Goal: Task Accomplishment & Management: Manage account settings

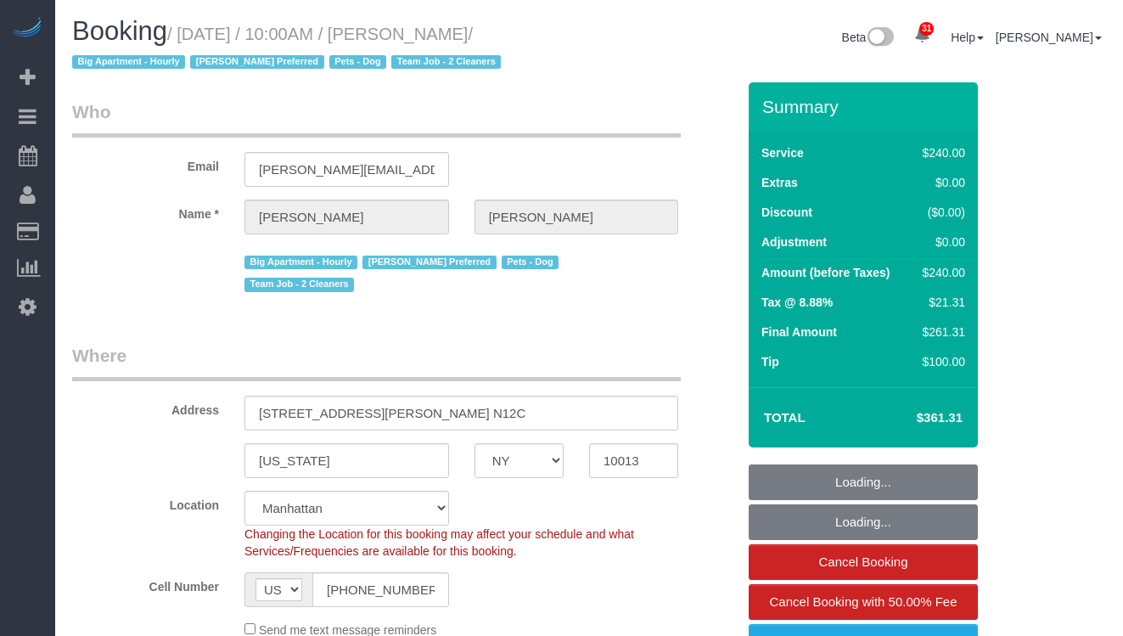
select select "NY"
select select "180"
select select "number:89"
select select "number:90"
select select "number:13"
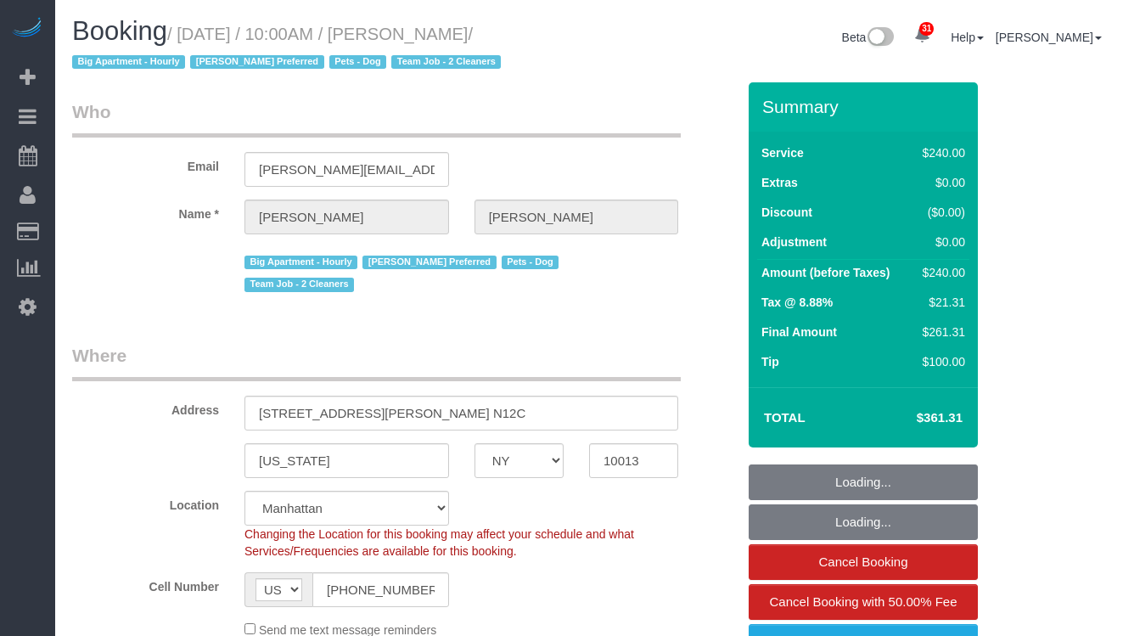
select select "number:5"
select select "spot40"
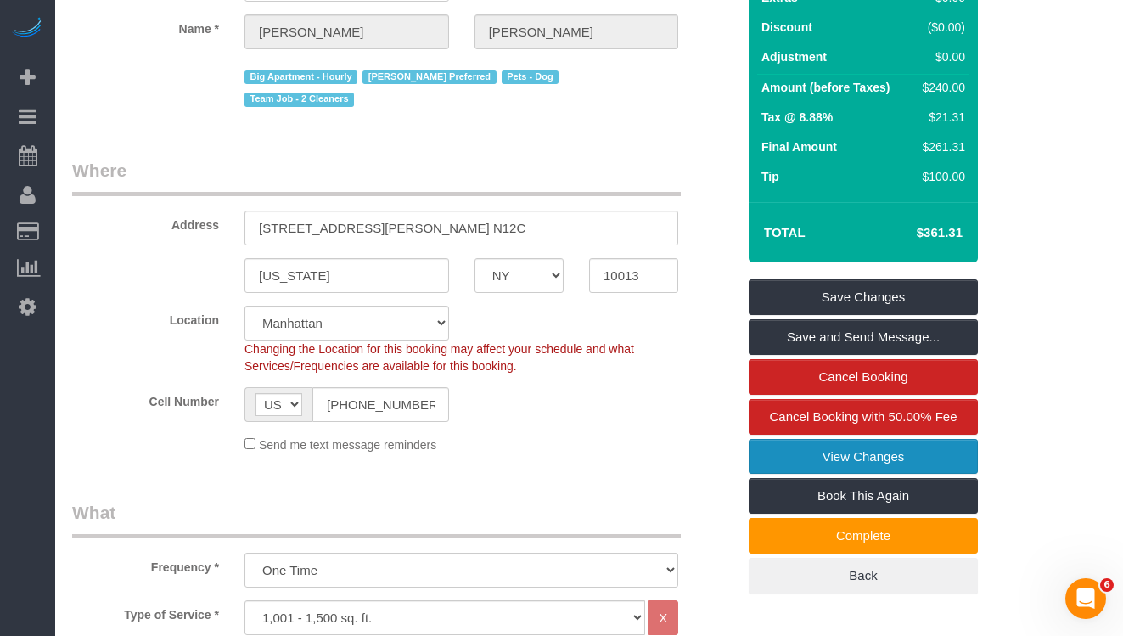
scroll to position [174, 0]
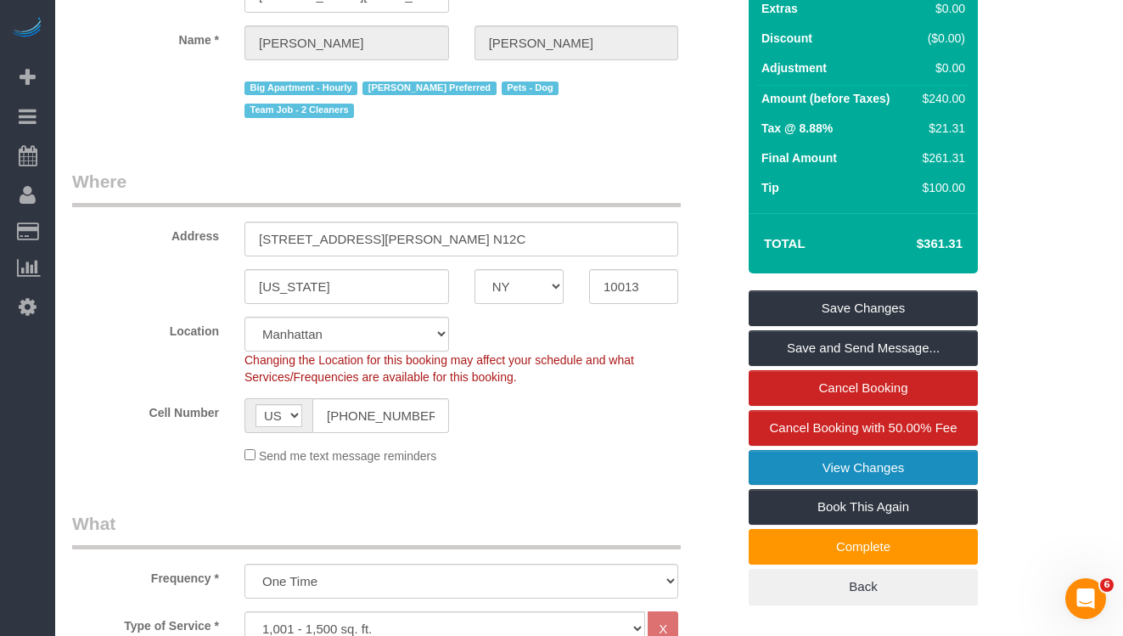
click at [823, 463] on link "View Changes" at bounding box center [863, 468] width 229 height 36
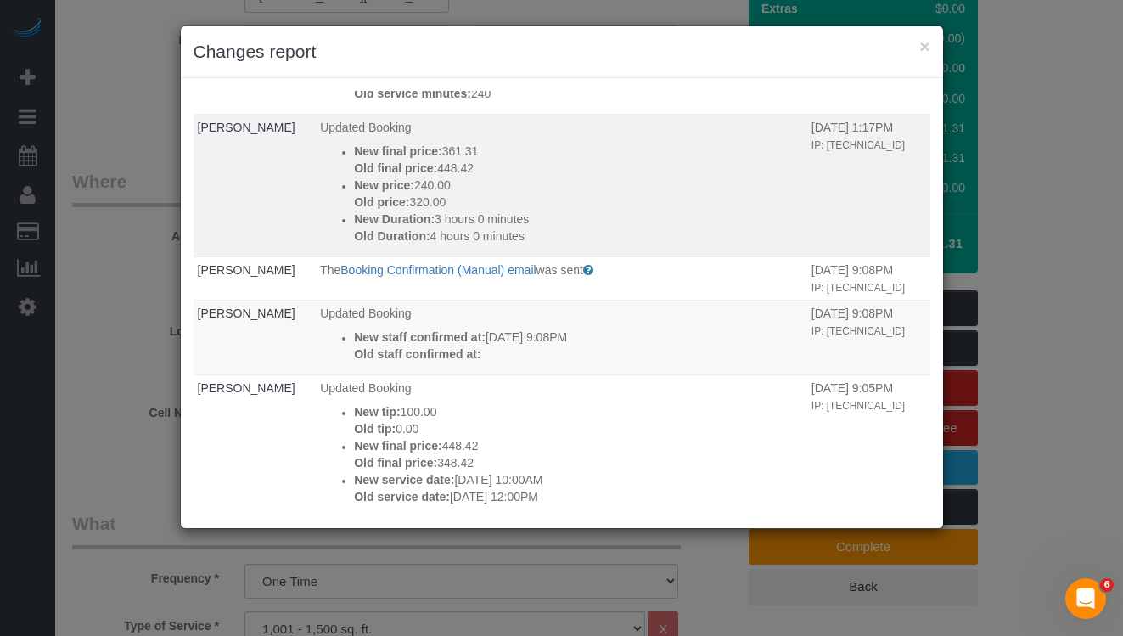
scroll to position [214, 0]
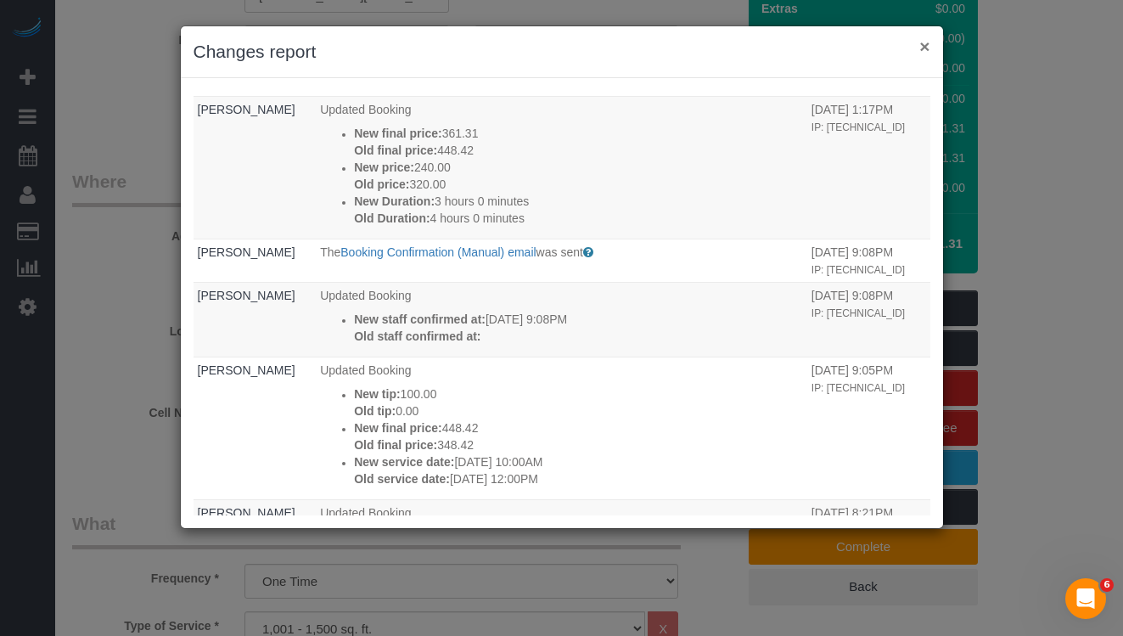
click at [925, 52] on button "×" at bounding box center [924, 46] width 10 height 18
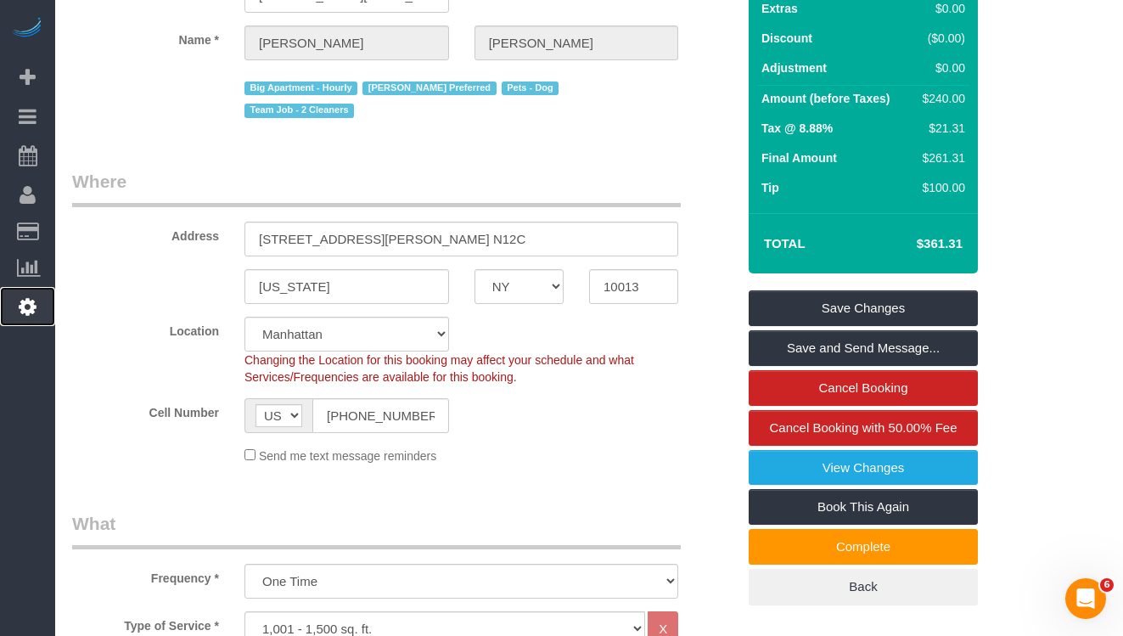
click at [34, 296] on icon at bounding box center [28, 306] width 18 height 20
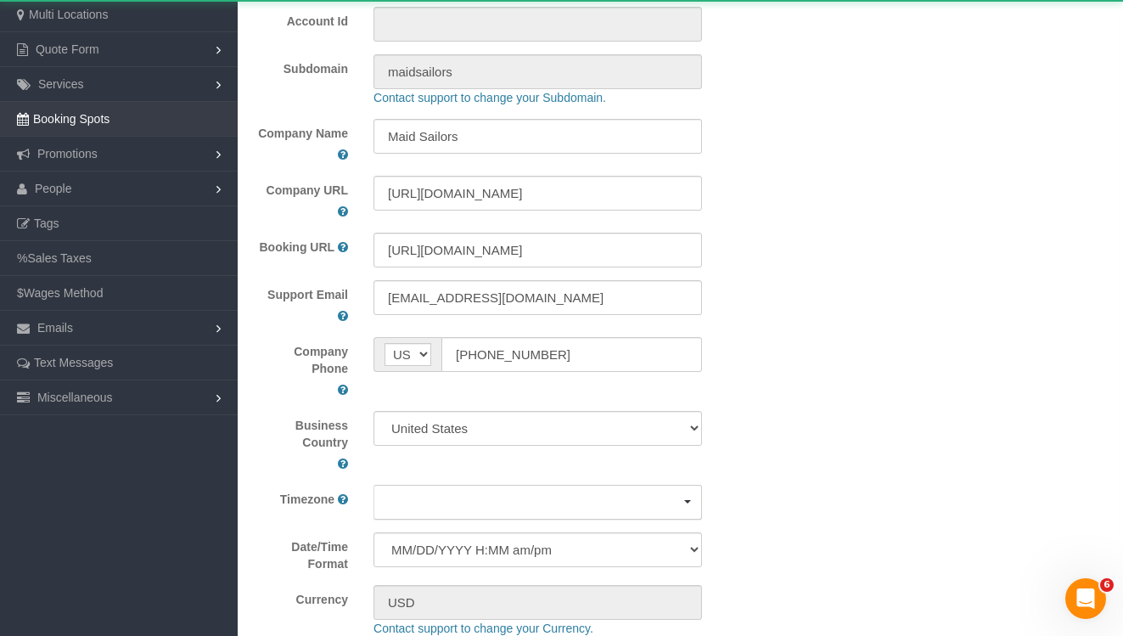
select select "425"
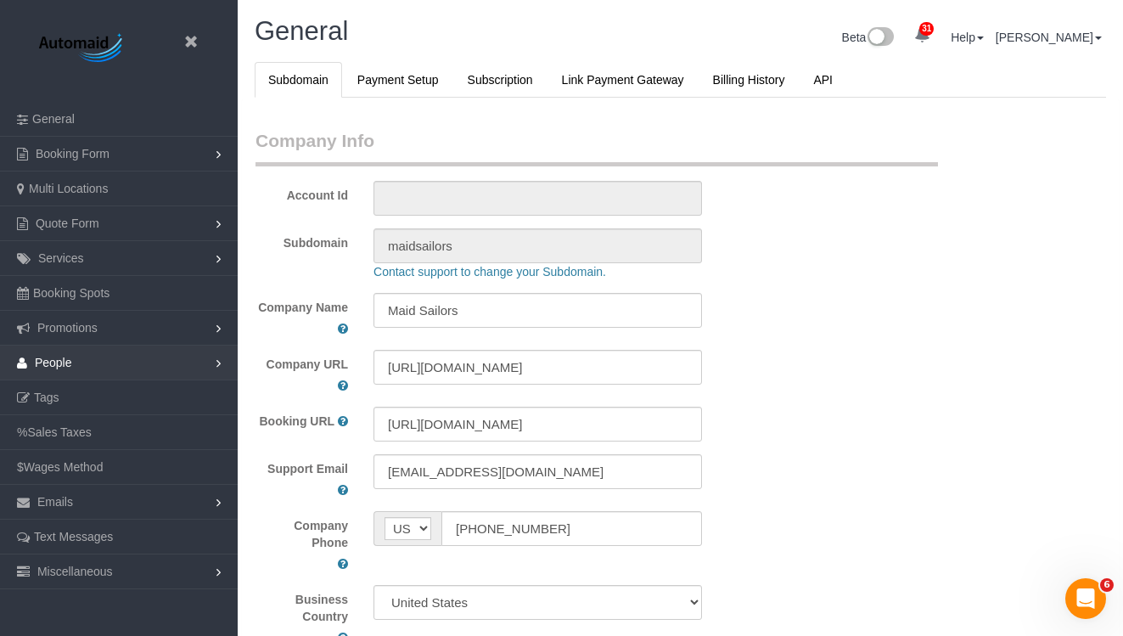
scroll to position [3780, 1123]
click at [89, 362] on link "People" at bounding box center [119, 363] width 238 height 34
click at [79, 396] on link "Teams" at bounding box center [119, 397] width 238 height 34
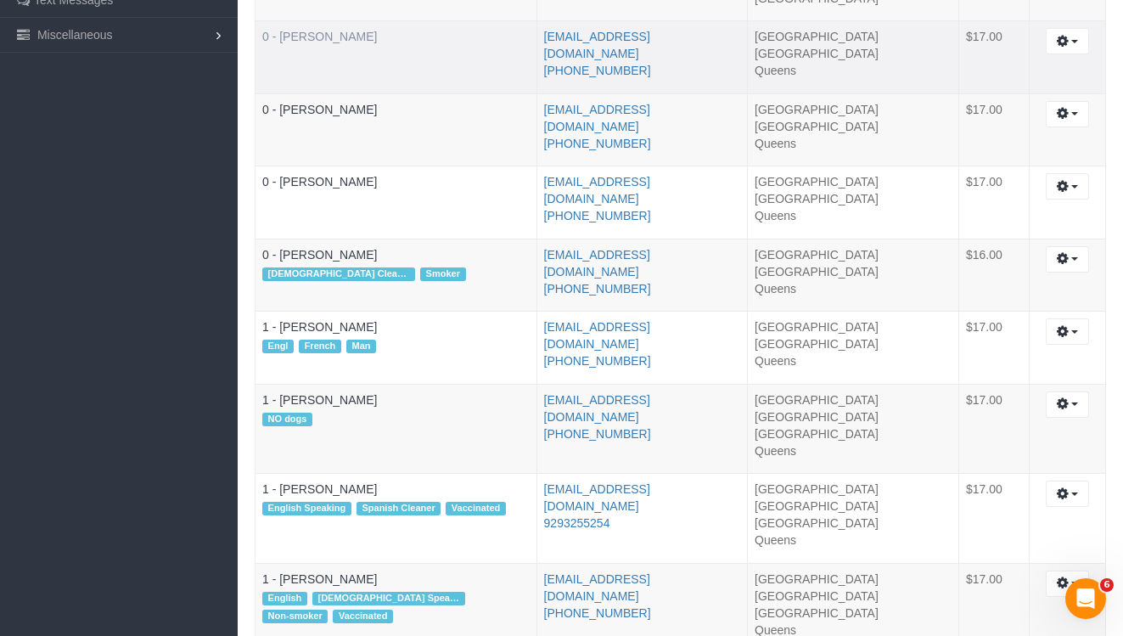
scroll to position [541, 0]
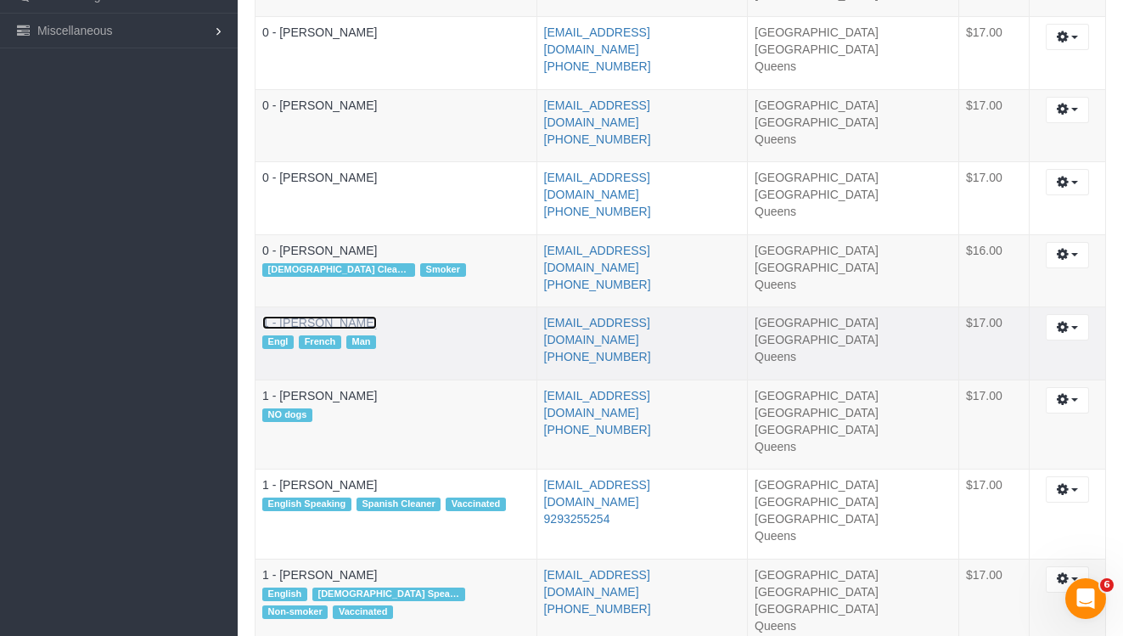
click at [347, 323] on link "1 - [PERSON_NAME]" at bounding box center [319, 323] width 115 height 14
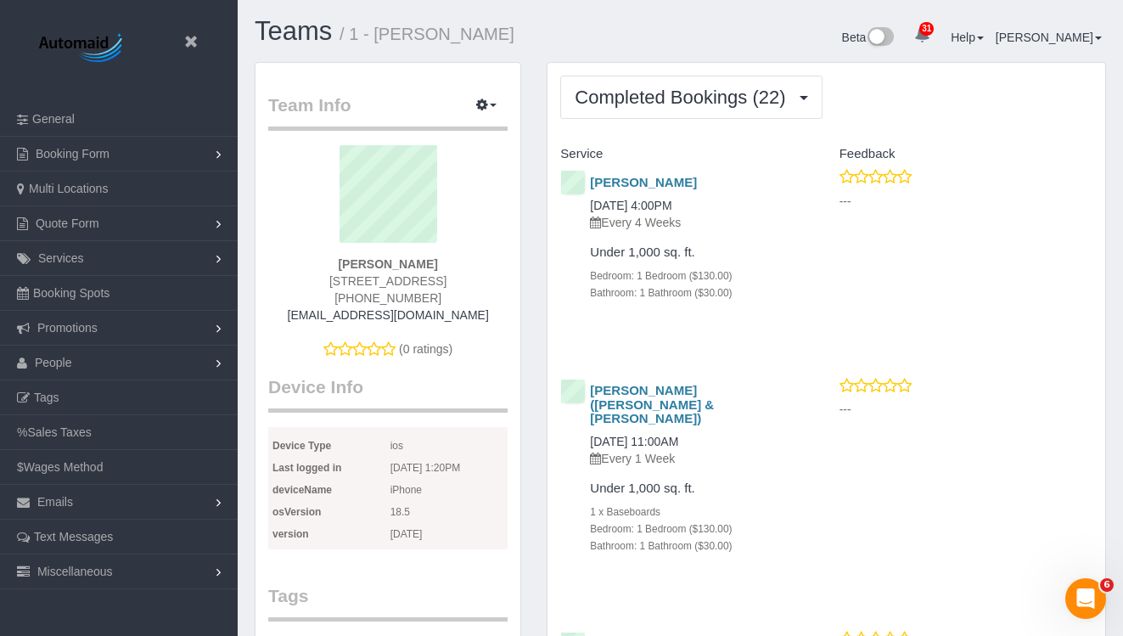
scroll to position [4791, 1123]
click at [419, 37] on small "/ 1 - [PERSON_NAME]" at bounding box center [427, 34] width 175 height 19
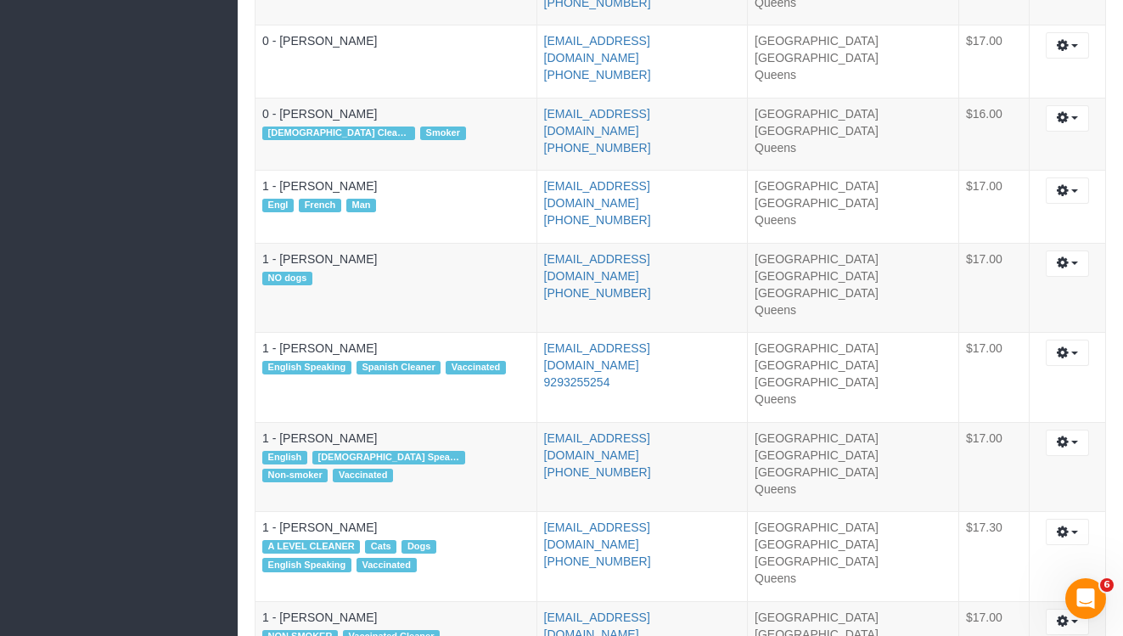
scroll to position [693, 0]
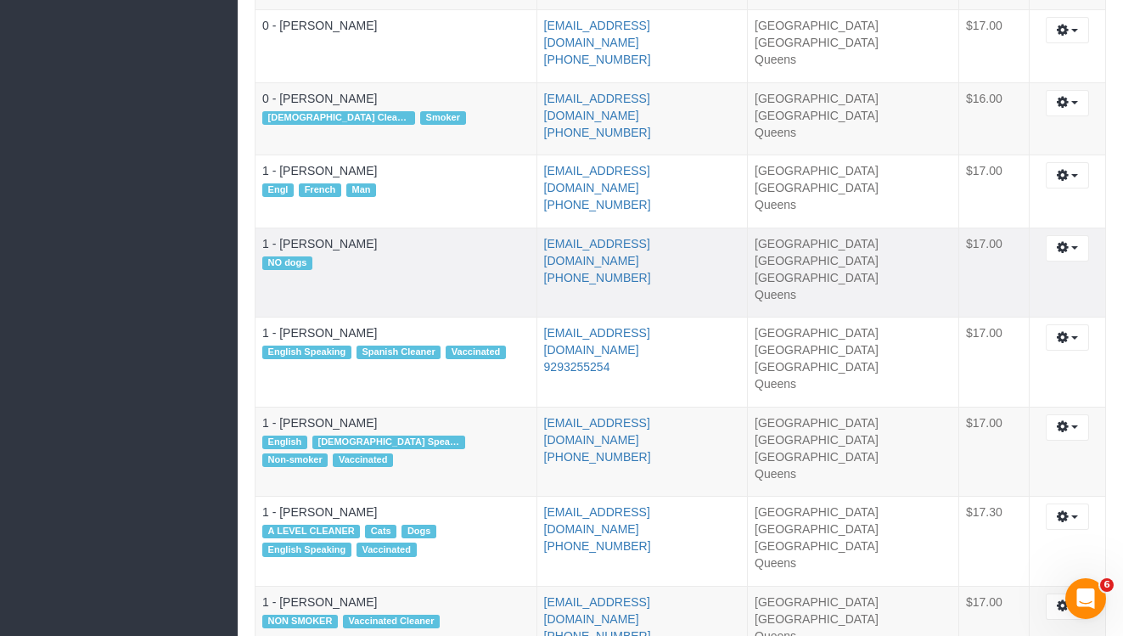
click at [340, 250] on td "1 - [PERSON_NAME] NO dogs" at bounding box center [397, 273] width 282 height 90
click at [329, 245] on link "1 - [PERSON_NAME]" at bounding box center [319, 244] width 115 height 14
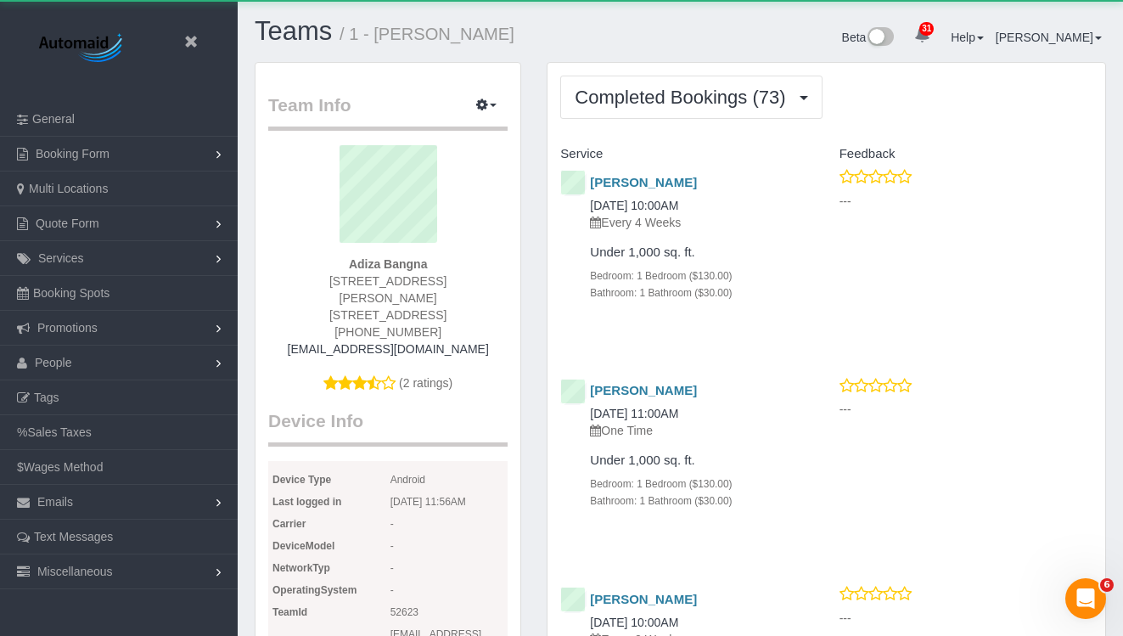
scroll to position [5429, 1123]
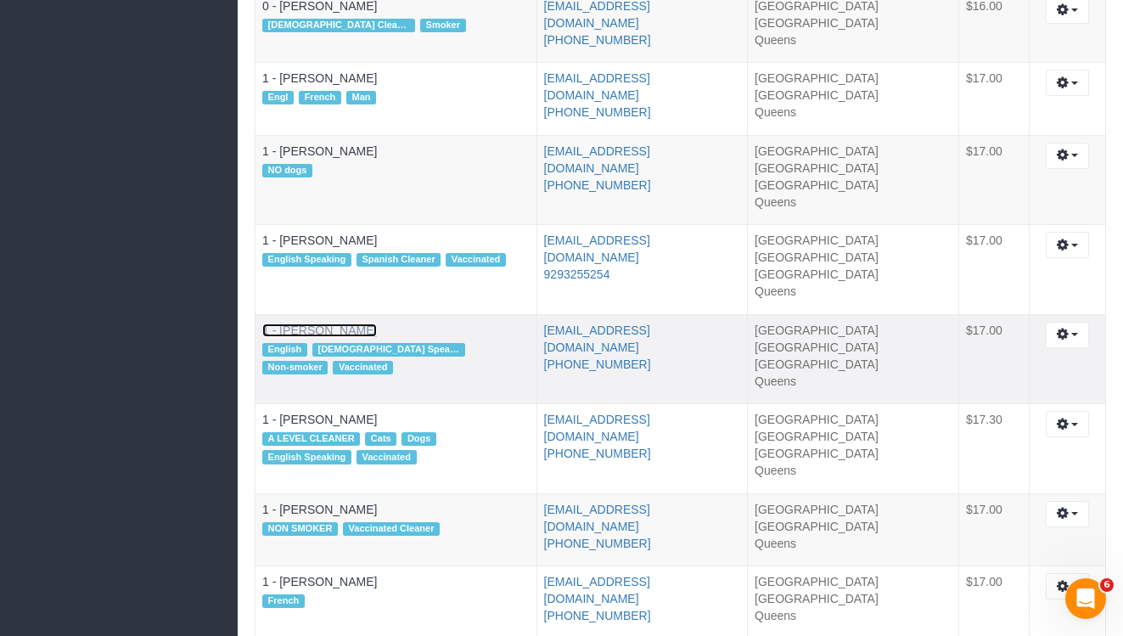
click at [345, 324] on link "1 - [PERSON_NAME]" at bounding box center [319, 330] width 115 height 14
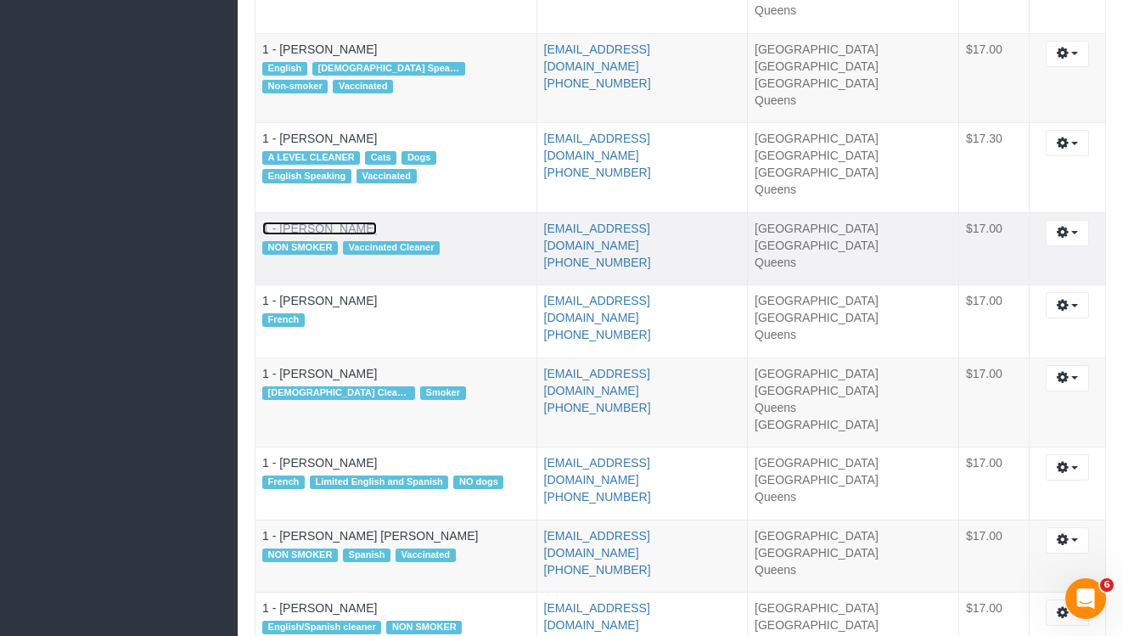
click at [345, 230] on link "1 - [PERSON_NAME]" at bounding box center [319, 229] width 115 height 14
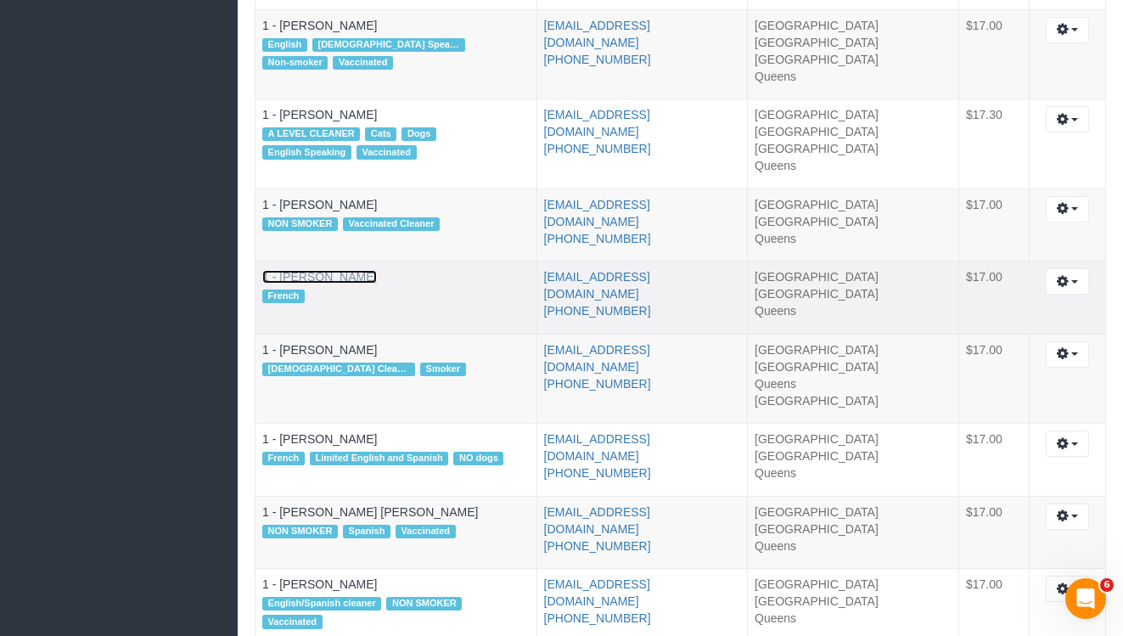
click at [368, 279] on link "1 - [PERSON_NAME]" at bounding box center [319, 277] width 115 height 14
